Goal: Task Accomplishment & Management: Manage account settings

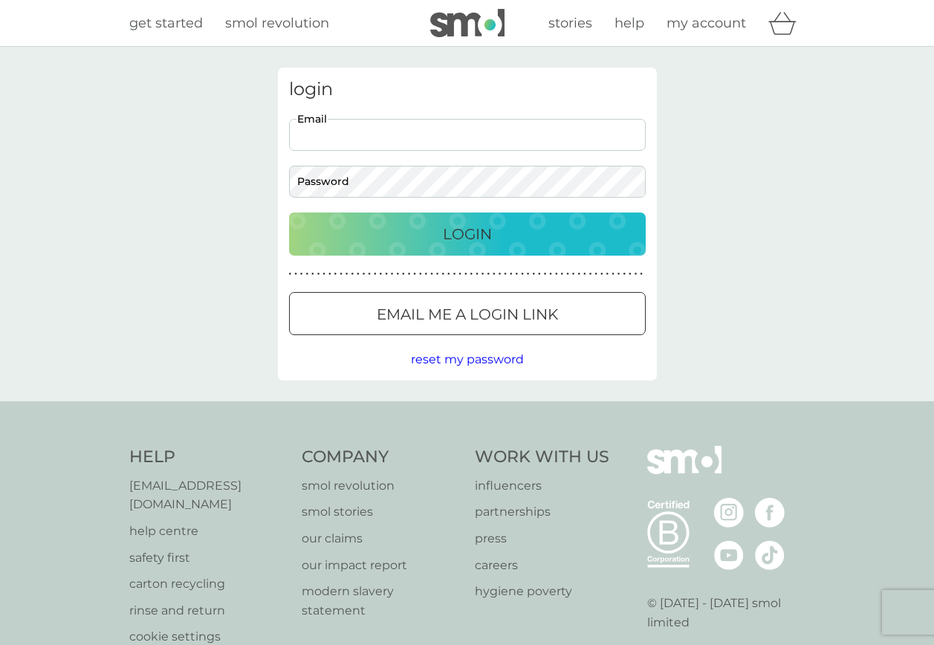
click at [461, 134] on input "Email" at bounding box center [467, 135] width 357 height 32
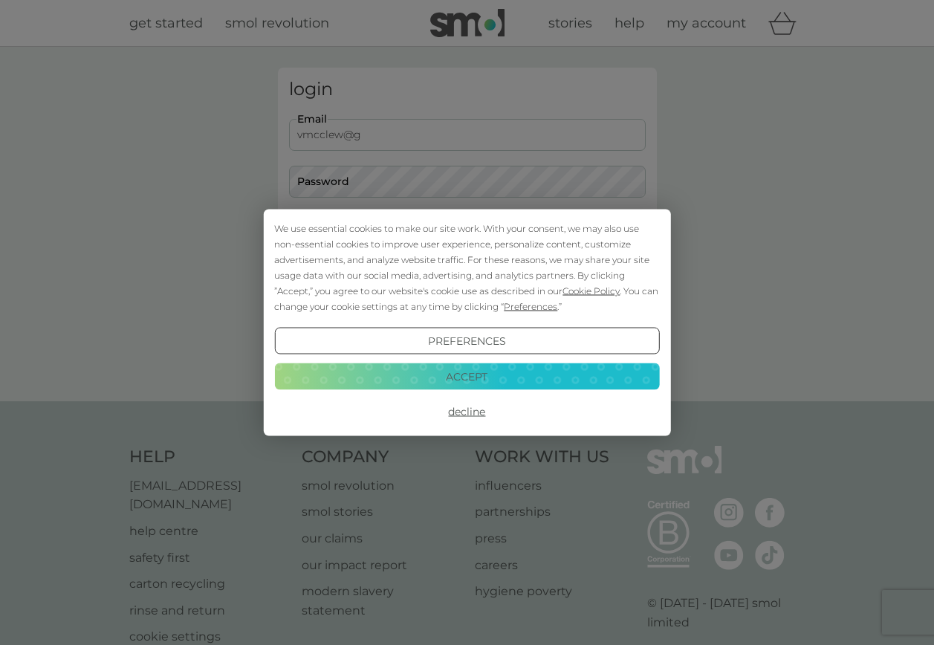
type input "vmcclew@gmail.com"
click at [402, 175] on div "We use essential cookies to make our site work. With your consent, we may also …" at bounding box center [467, 322] width 934 height 645
click at [460, 380] on button "Accept" at bounding box center [466, 376] width 385 height 27
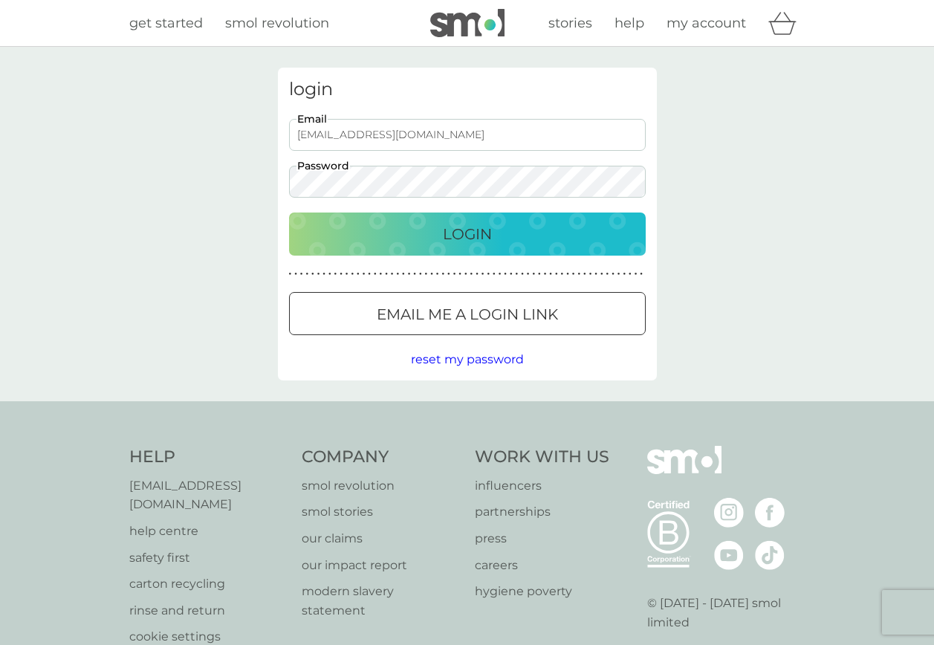
click at [508, 229] on div "Login" at bounding box center [467, 234] width 327 height 24
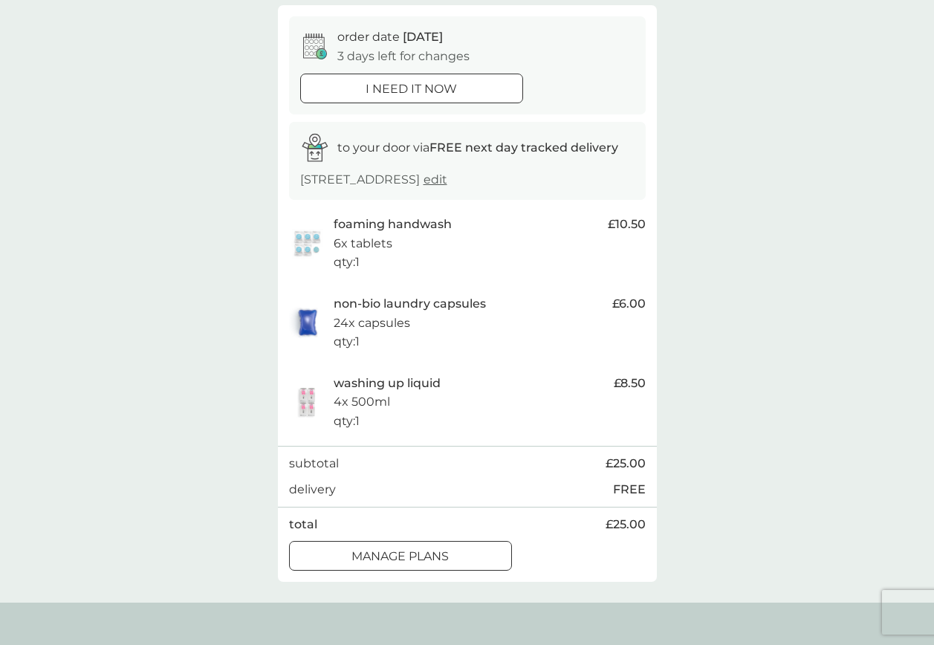
scroll to position [143, 0]
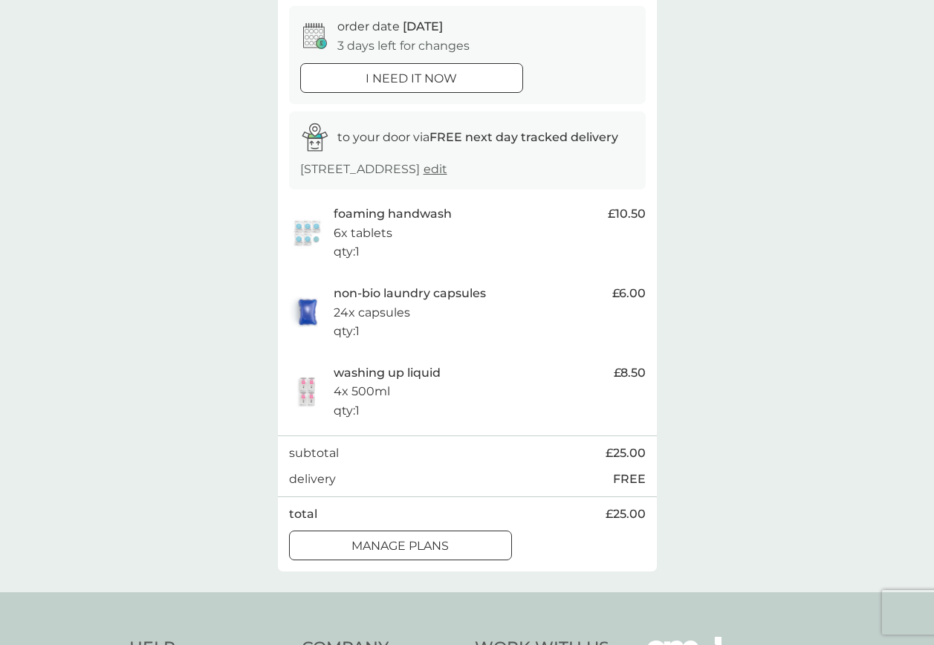
click at [398, 554] on div at bounding box center [401, 547] width 54 height 16
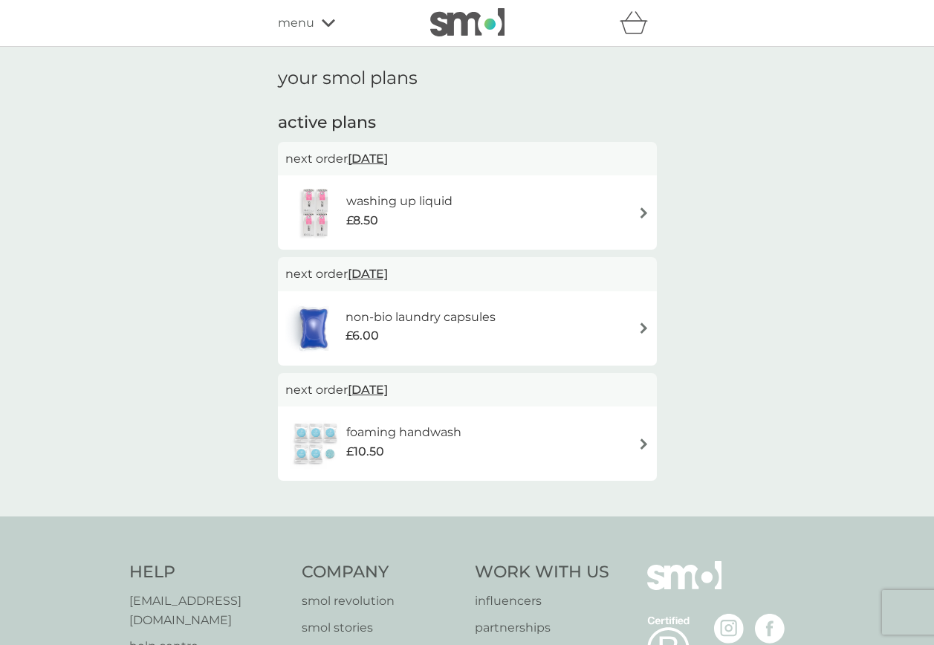
click at [625, 328] on div "non-bio laundry capsules £6.00" at bounding box center [467, 328] width 364 height 52
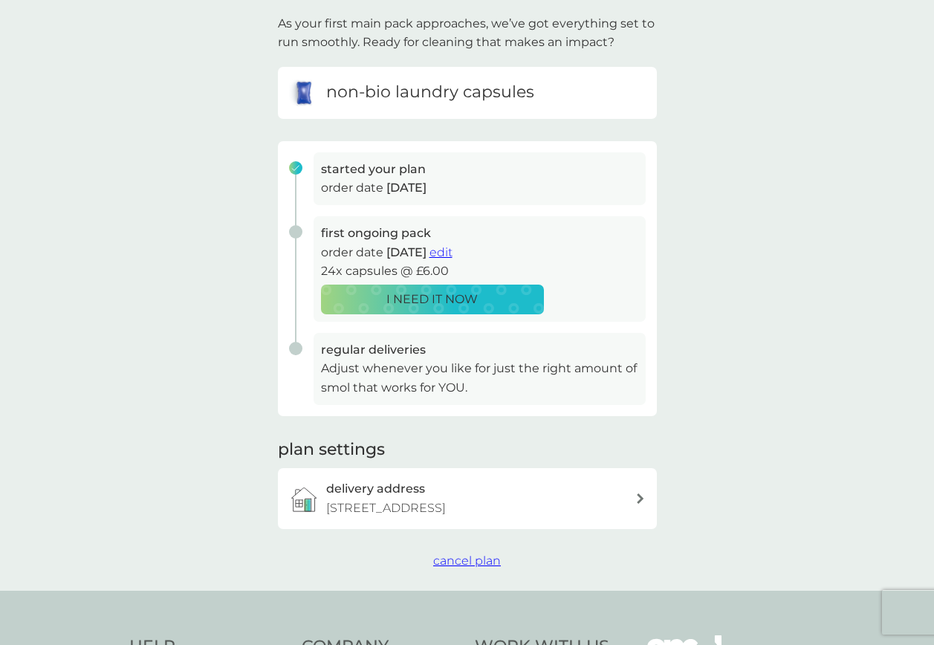
scroll to position [97, 0]
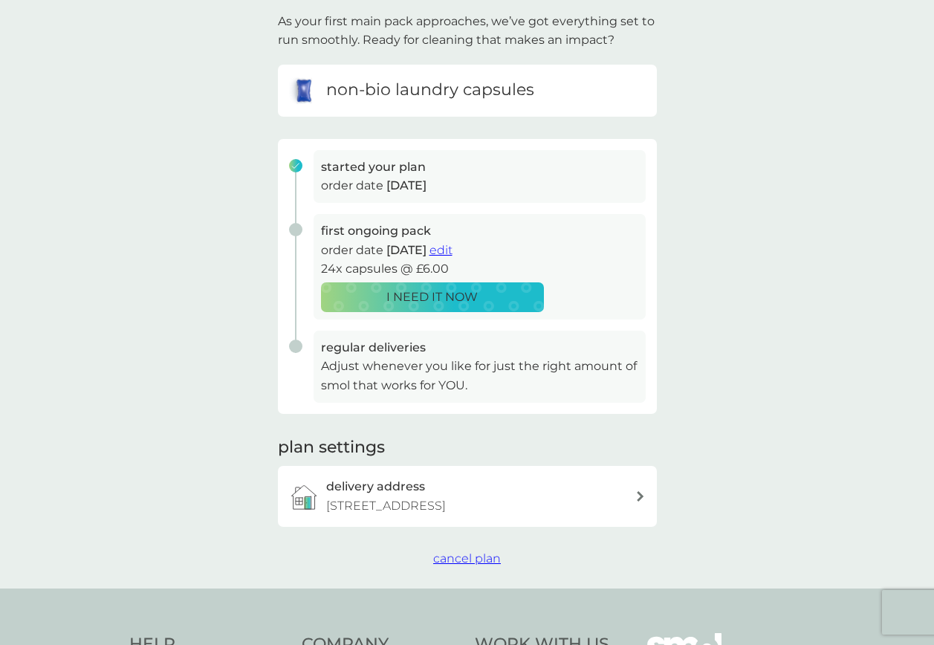
click at [456, 566] on span "cancel plan" at bounding box center [467, 558] width 68 height 14
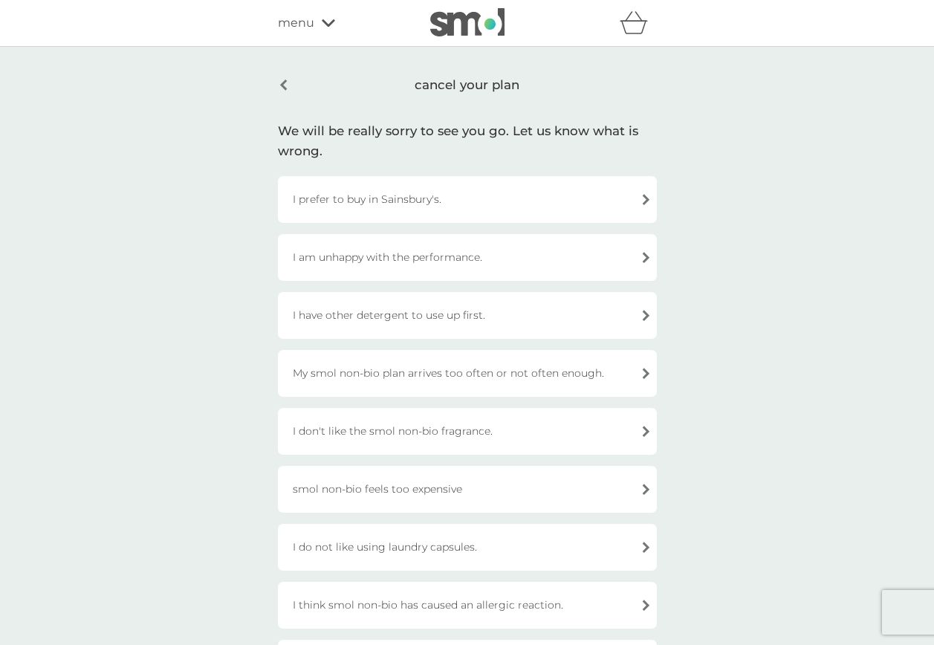
click at [514, 311] on div "I have other detergent to use up first." at bounding box center [467, 315] width 379 height 47
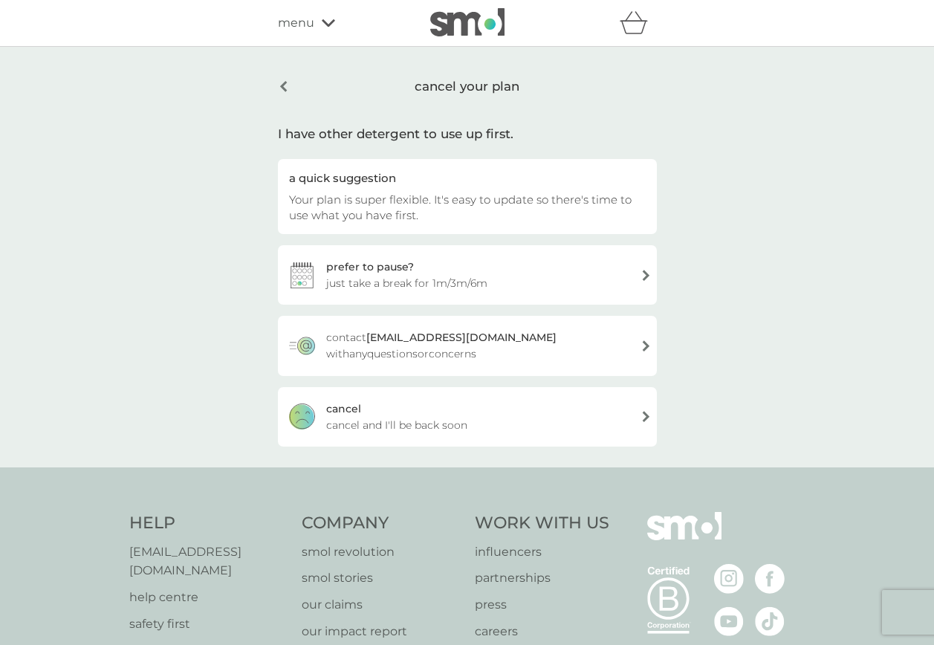
click at [520, 282] on div "prefer to pause? just take a break for 1m/3m/6m" at bounding box center [467, 274] width 379 height 59
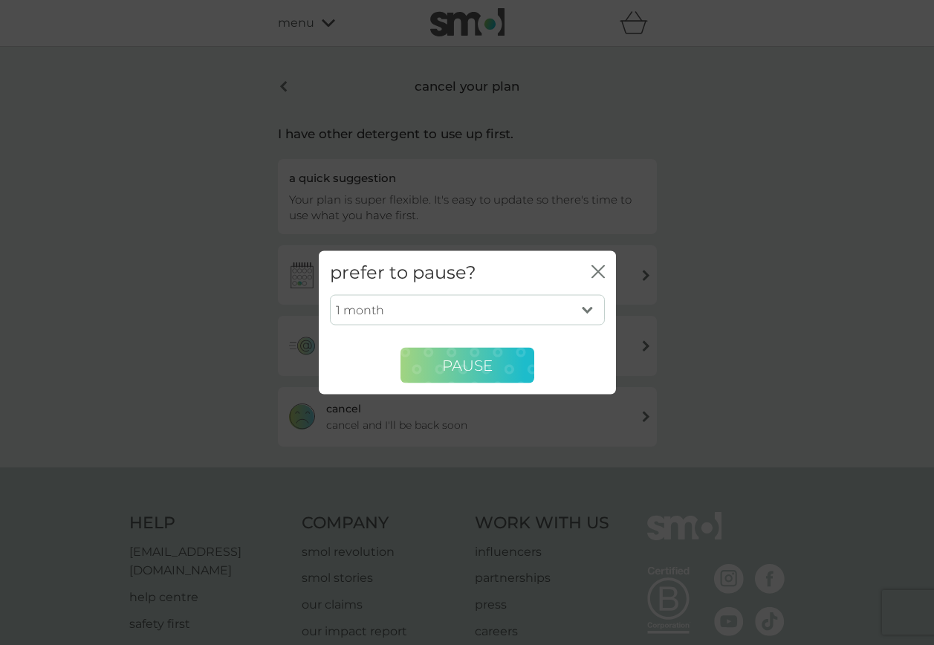
click at [457, 373] on span "PAUSE" at bounding box center [467, 365] width 51 height 18
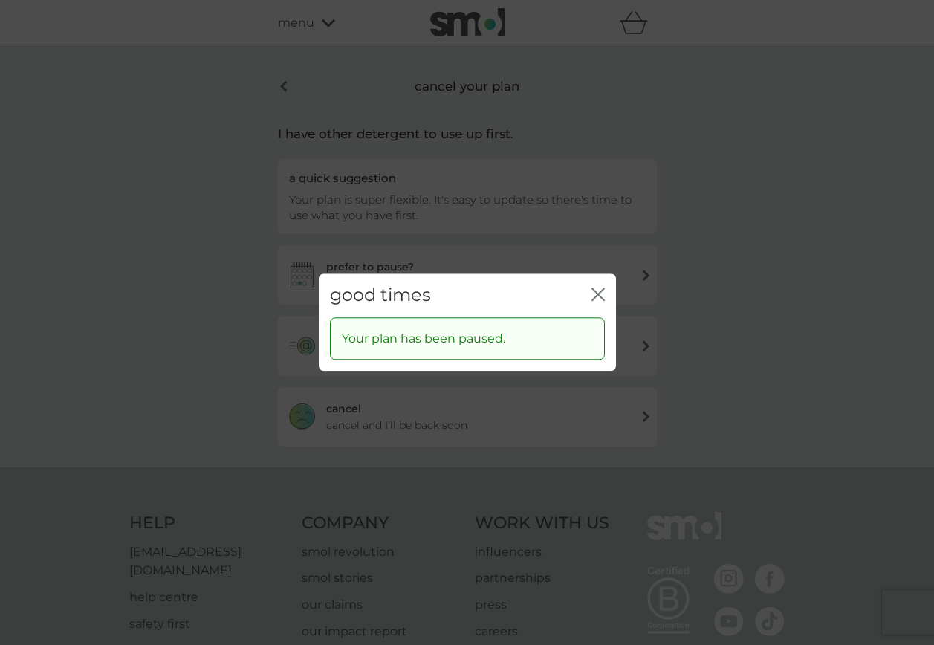
click at [595, 298] on icon "close" at bounding box center [598, 294] width 13 height 13
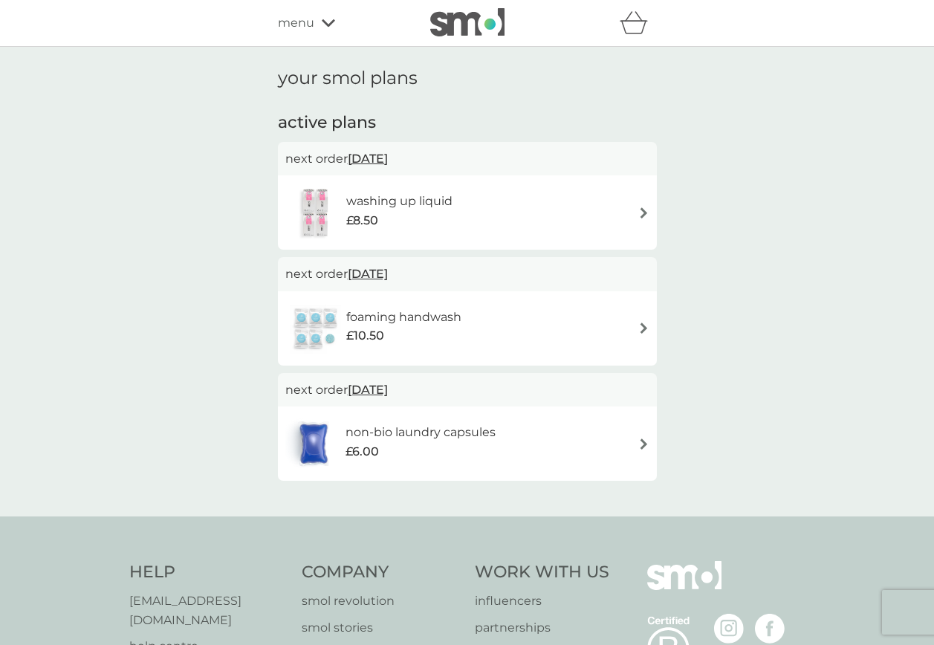
click at [449, 216] on div "£8.50" at bounding box center [399, 220] width 106 height 19
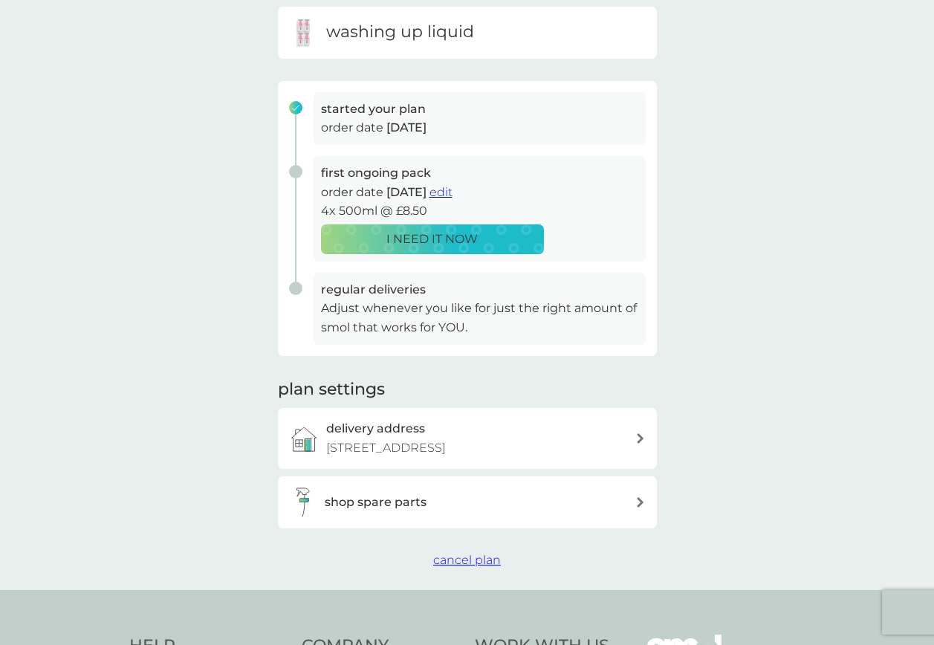
scroll to position [178, 0]
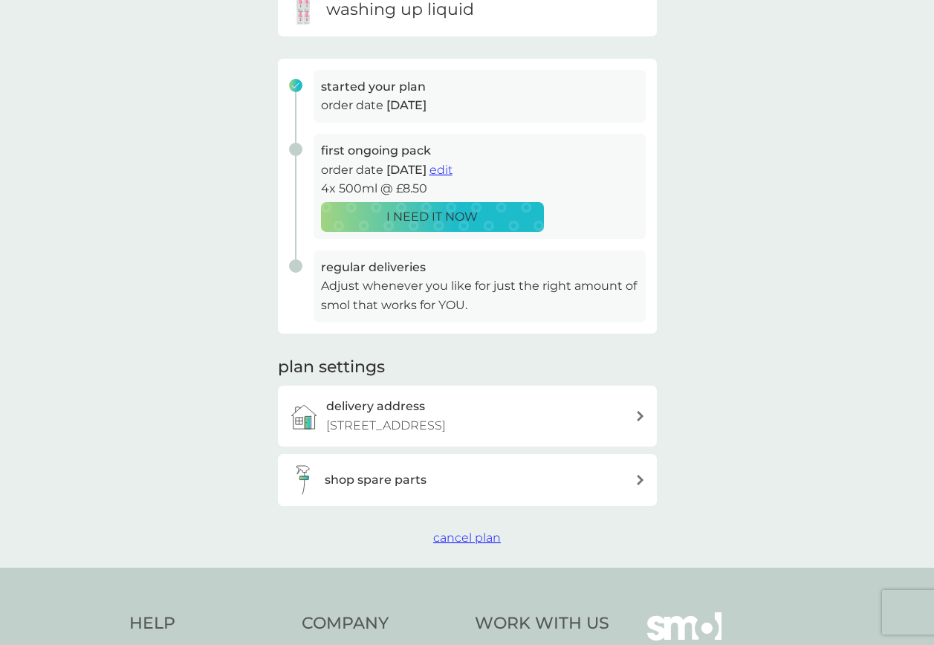
click at [450, 545] on span "cancel plan" at bounding box center [467, 538] width 68 height 14
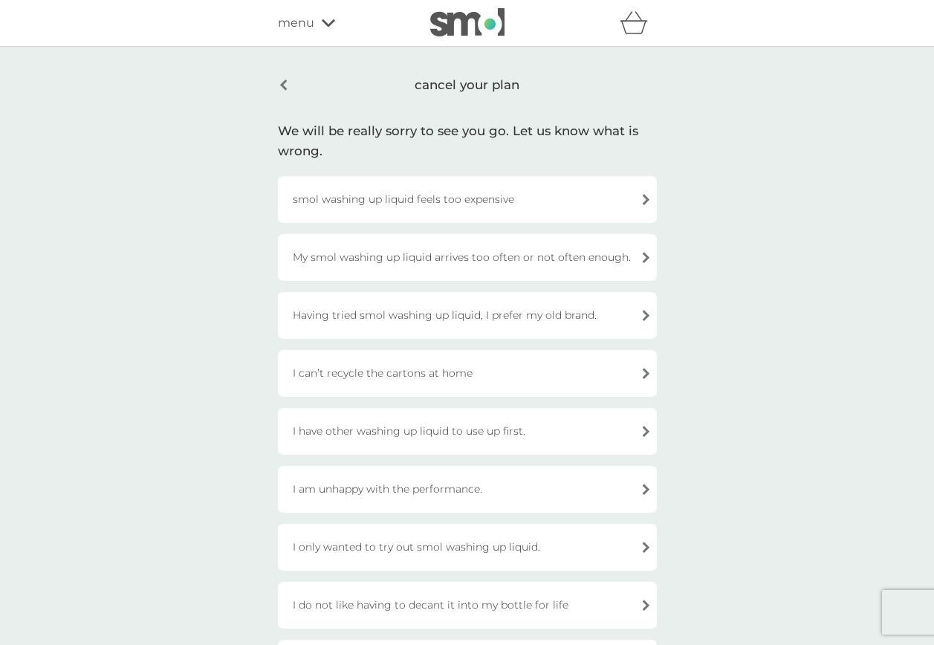
click at [511, 433] on div "I have other washing up liquid to use up first." at bounding box center [467, 431] width 379 height 47
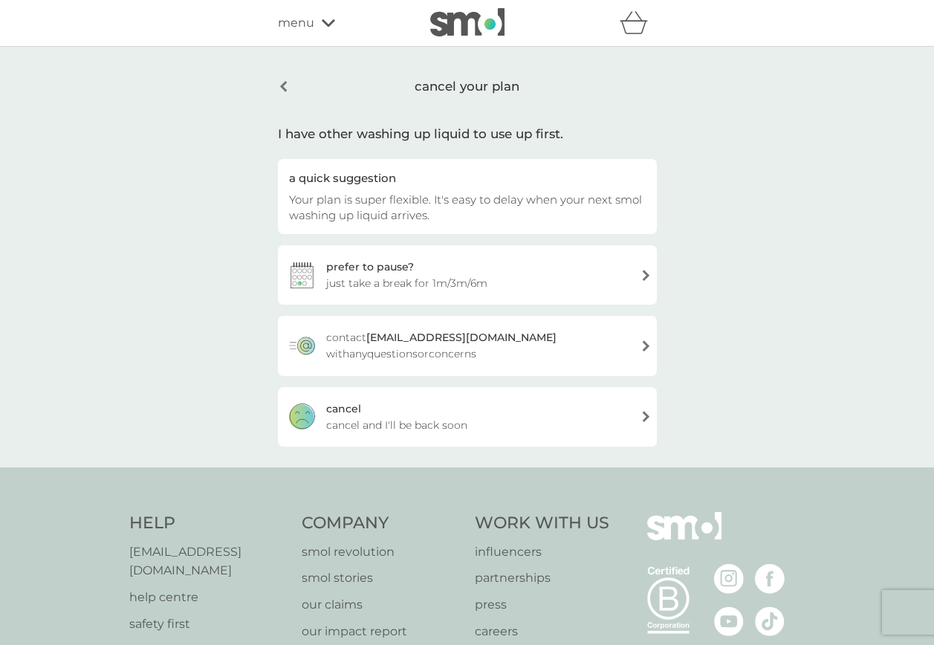
click at [524, 283] on div "prefer to pause? just take a break for 1m/3m/6m" at bounding box center [467, 274] width 379 height 59
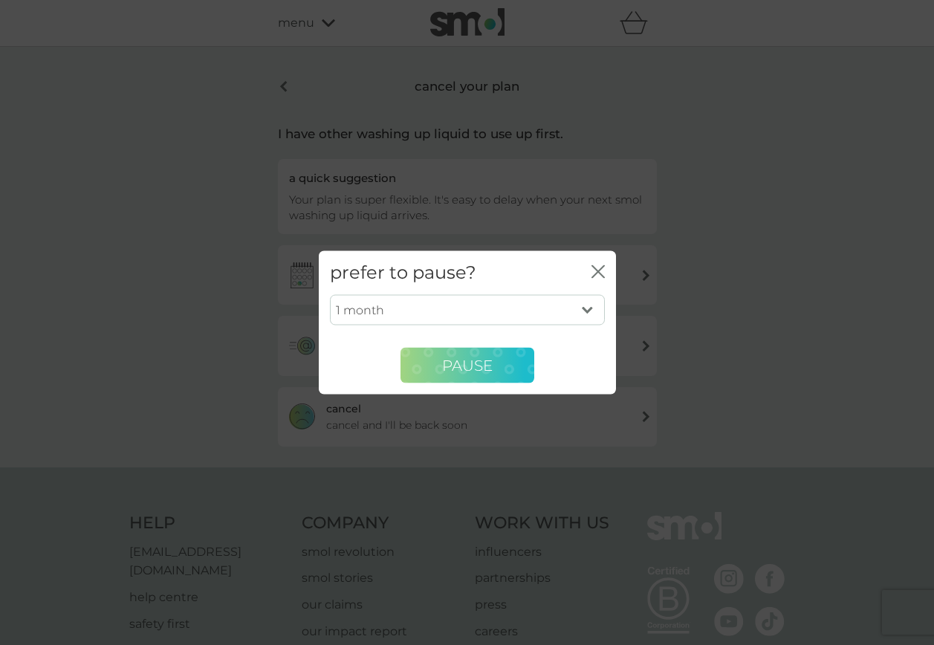
click at [458, 370] on span "PAUSE" at bounding box center [467, 365] width 51 height 18
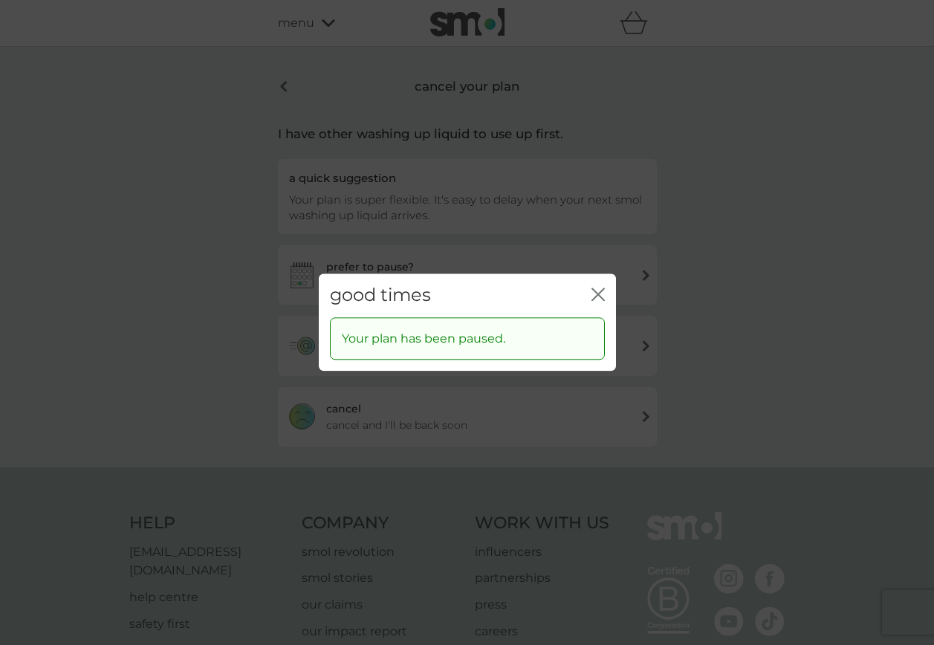
click at [599, 294] on icon "close" at bounding box center [598, 294] width 13 height 13
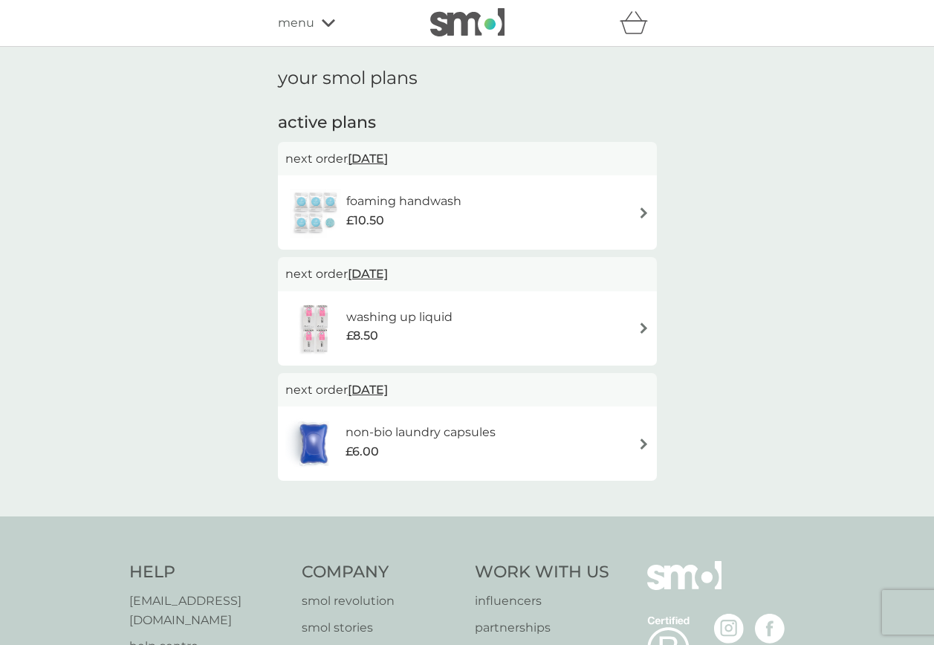
click at [323, 21] on icon at bounding box center [328, 22] width 13 height 7
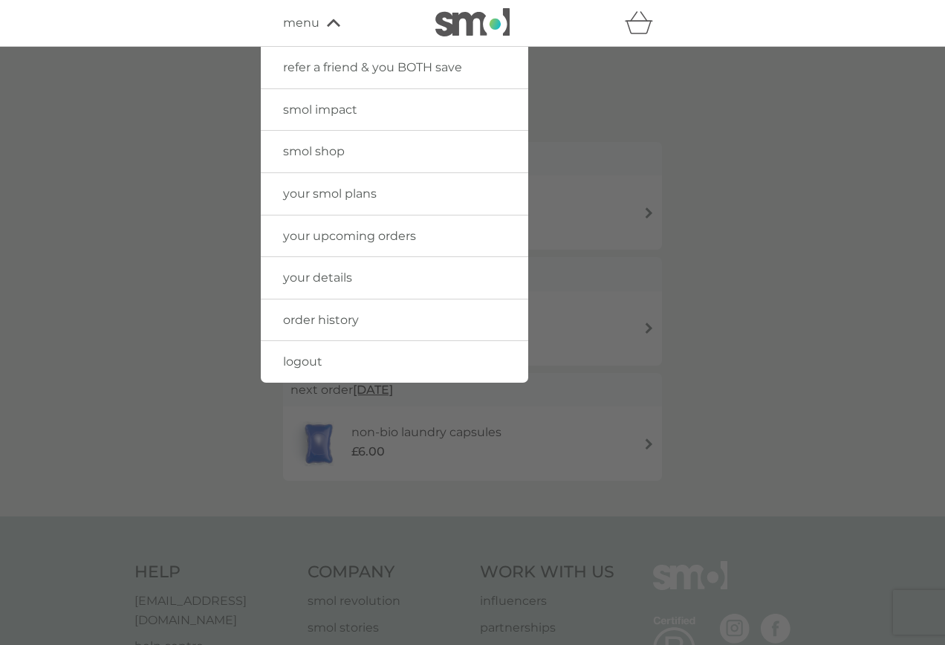
click at [311, 366] on span "logout" at bounding box center [302, 361] width 39 height 14
